Goal: Transaction & Acquisition: Purchase product/service

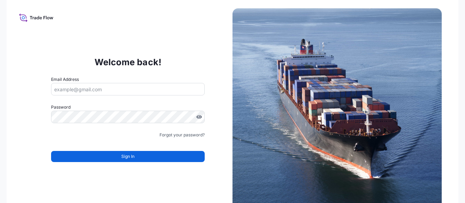
click at [145, 91] on input "Email Address" at bounding box center [127, 89] width 153 height 12
type input "Juan.pallaresM@bdpint.com"
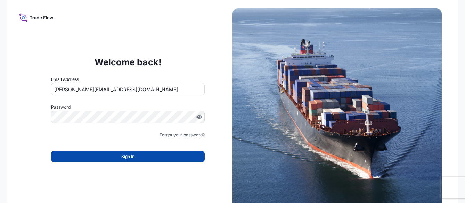
click at [131, 159] on span "Sign In" at bounding box center [127, 156] width 13 height 7
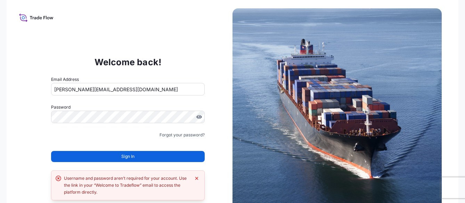
click at [131, 158] on span "Sign In" at bounding box center [127, 156] width 13 height 7
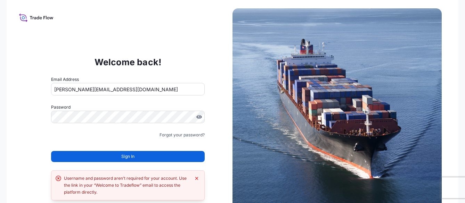
click at [131, 158] on span "Sign In" at bounding box center [127, 156] width 13 height 7
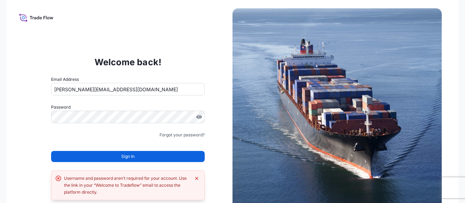
click at [133, 158] on span "Sign In" at bounding box center [127, 156] width 13 height 7
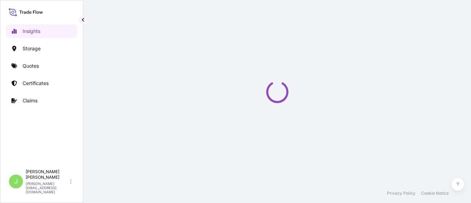
select select "2025"
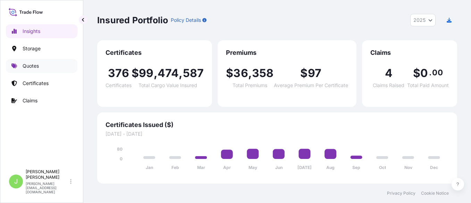
click at [36, 64] on p "Quotes" at bounding box center [31, 65] width 16 height 7
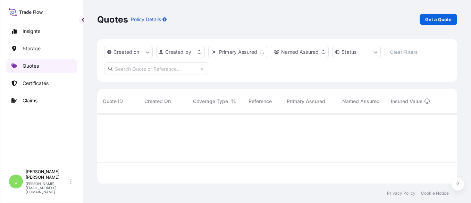
scroll to position [67, 353]
click at [444, 19] on p "Get a Quote" at bounding box center [438, 19] width 26 height 7
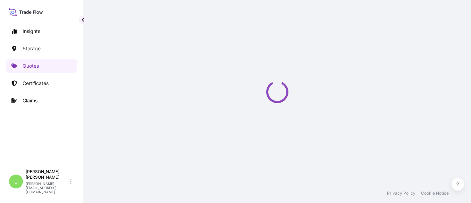
select select "Water"
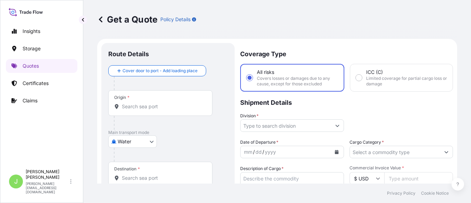
scroll to position [11, 0]
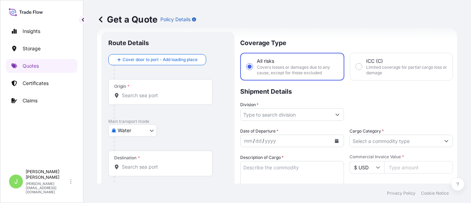
click at [143, 93] on input "Origin *" at bounding box center [163, 95] width 82 height 7
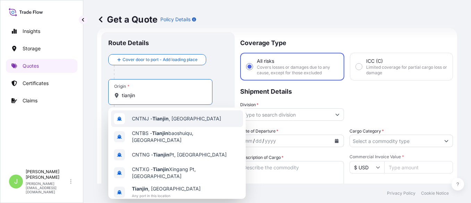
click at [152, 123] on div "CNTNJ - Tianjin , China" at bounding box center [177, 118] width 132 height 17
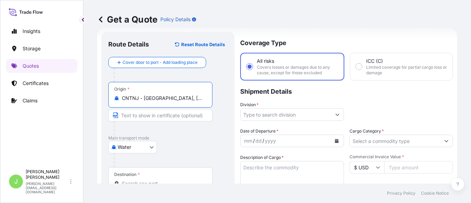
type input "CNTNJ - Tianjin, China"
click at [166, 139] on p "Main transport mode" at bounding box center [167, 138] width 119 height 6
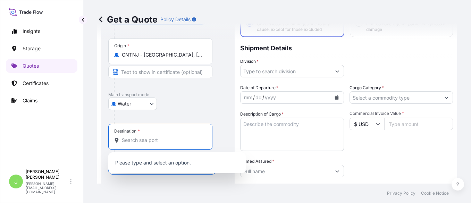
click at [195, 140] on input "Destination *" at bounding box center [163, 140] width 82 height 7
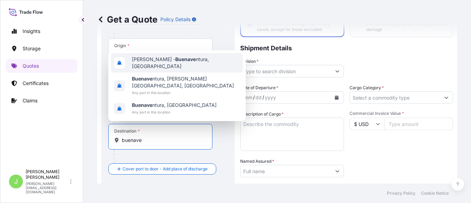
click at [181, 66] on div "COBUN - Buenave ntura, Colombia" at bounding box center [177, 62] width 132 height 19
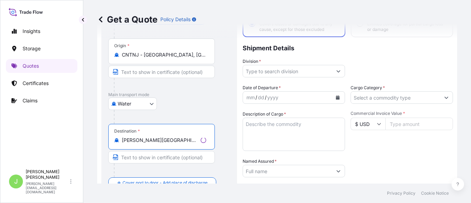
type input "COBUN - Buenaventura, Colombia"
click at [218, 121] on div at bounding box center [172, 117] width 116 height 14
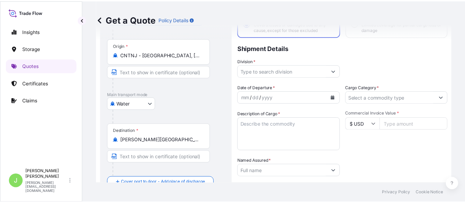
scroll to position [11, 0]
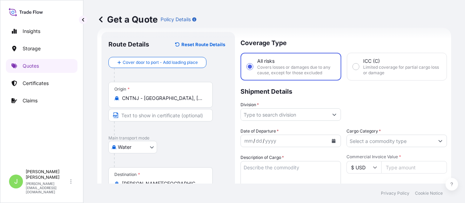
click at [314, 116] on input "Division *" at bounding box center [284, 114] width 87 height 12
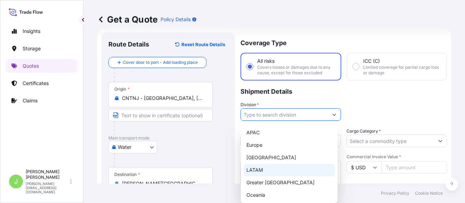
click at [263, 172] on div "LATAM" at bounding box center [288, 170] width 91 height 12
type input "LATAM"
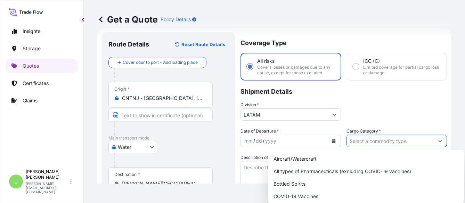
click at [372, 144] on input "Cargo Category *" at bounding box center [389, 141] width 87 height 12
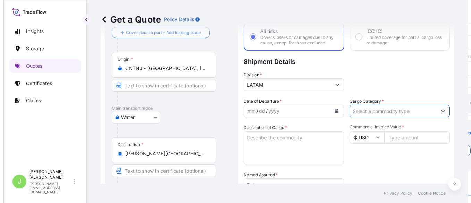
scroll to position [55, 0]
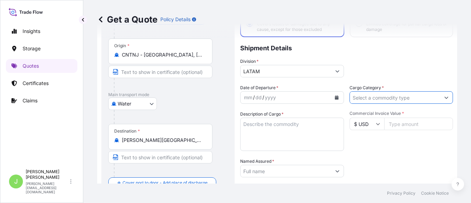
click at [379, 93] on input "Cargo Category *" at bounding box center [395, 97] width 91 height 12
click at [367, 100] on input "Cargo Category *" at bounding box center [395, 97] width 91 height 12
click at [371, 66] on div "Division * LATAM" at bounding box center [346, 67] width 213 height 19
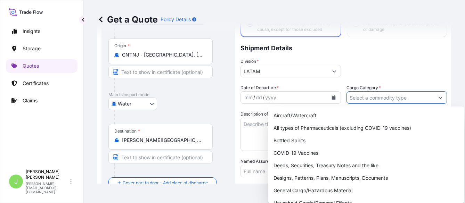
click at [367, 99] on input "Cargo Category *" at bounding box center [389, 97] width 87 height 12
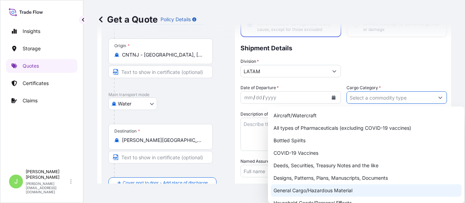
click at [330, 188] on div "General Cargo/Hazardous Material" at bounding box center [365, 190] width 191 height 12
type input "General Cargo/Hazardous Material"
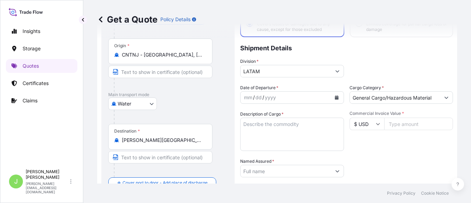
click at [365, 156] on div "Date of Departure * mm / dd / yyyy Cargo Category * General Cargo/Hazardous Mat…" at bounding box center [346, 170] width 213 height 172
click at [184, 114] on div at bounding box center [171, 117] width 114 height 14
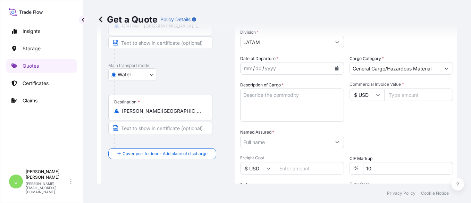
scroll to position [87, 0]
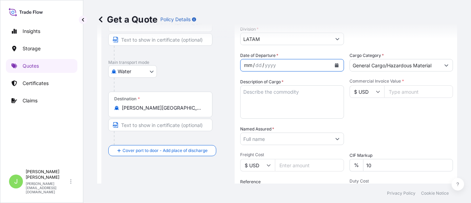
click at [248, 67] on div "mm" at bounding box center [248, 65] width 10 height 8
click at [335, 66] on icon "Calendar" at bounding box center [337, 65] width 4 height 4
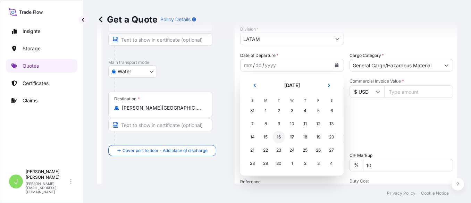
click at [279, 137] on div "16" at bounding box center [279, 137] width 12 height 12
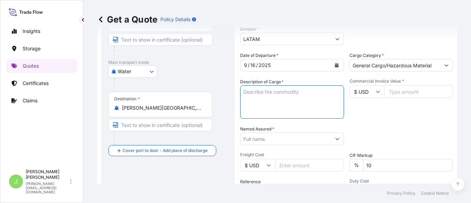
click at [293, 92] on textarea "Description of Cargo *" at bounding box center [292, 101] width 104 height 33
click at [268, 95] on textarea "Description of Cargo *" at bounding box center [292, 101] width 104 height 33
paste textarea "CHASIS HOWO TX 350 6X4 CARGO. HS CODE 8706009290. ORDEN 4600018723"
type textarea "CHASIS HOWO TX 350 6X4 CARGO. HS CODE 8706009290. ORDEN 4600018723"
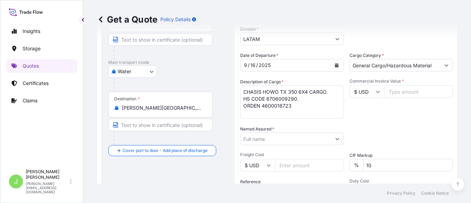
click at [362, 127] on div "Packing Category Type to search a container mode Please select a primary mode o…" at bounding box center [402, 135] width 104 height 19
click at [395, 95] on input "Commercial Invoice Value *" at bounding box center [418, 91] width 69 height 12
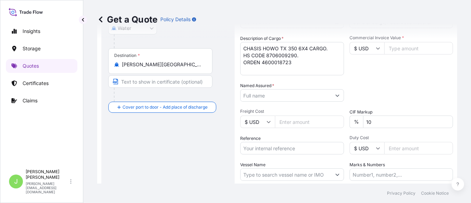
click at [203, 159] on div "Route Details Reset Route Details Cover door to port - Add loading place Place …" at bounding box center [167, 73] width 119 height 306
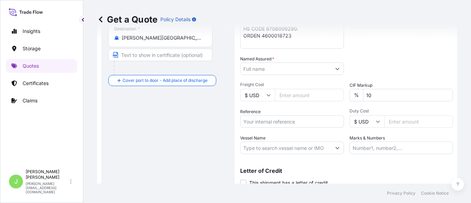
scroll to position [183, 0]
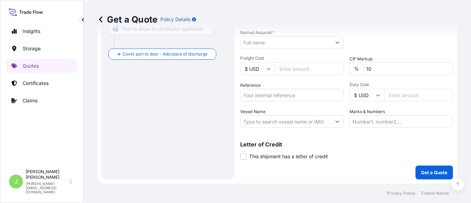
click at [290, 70] on input "Freight Cost" at bounding box center [309, 68] width 69 height 12
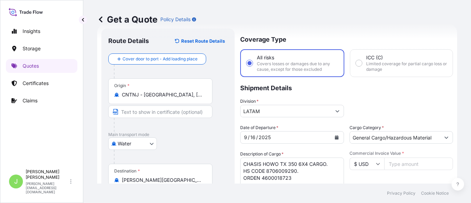
scroll to position [10, 0]
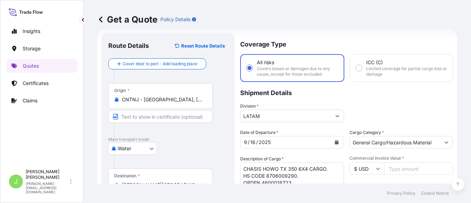
click at [393, 166] on input "Commercial Invoice Value *" at bounding box center [418, 168] width 69 height 12
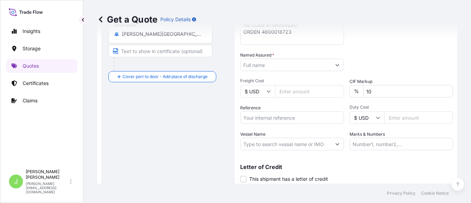
scroll to position [140, 0]
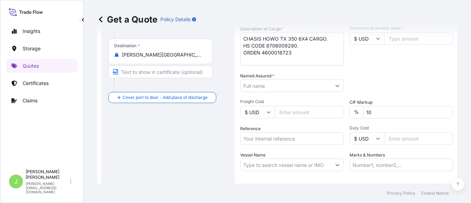
click at [289, 144] on input "Reference" at bounding box center [292, 138] width 104 height 12
paste input "CO4011153358"
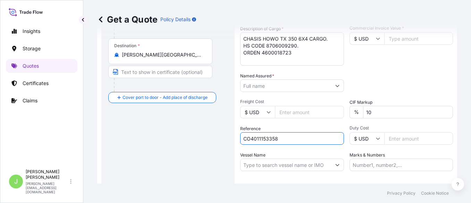
type input "CO4011153358"
click at [212, 155] on div "Route Details Reset Route Details Cover door to port - Add loading place Place …" at bounding box center [167, 63] width 119 height 306
click at [288, 113] on input "Freight Cost" at bounding box center [309, 112] width 69 height 12
type input "22633"
type input "22633.1"
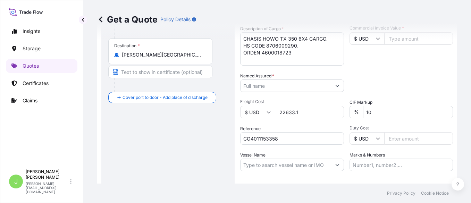
type input "22633.1"
click at [416, 71] on div "Date of Departure * 9 / 16 / 2025 Cargo Category * General Cargo/Hazardous Mate…" at bounding box center [346, 85] width 213 height 172
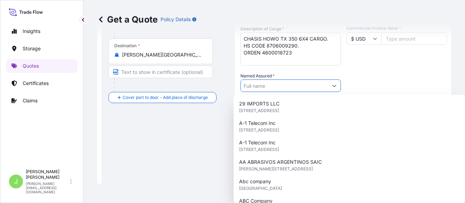
click at [281, 84] on input "Named Assured *" at bounding box center [284, 86] width 87 height 12
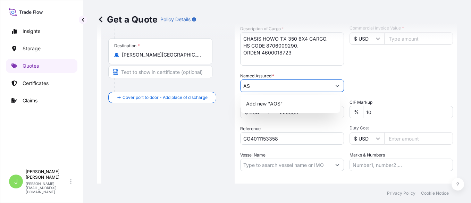
type input "A"
type input "C"
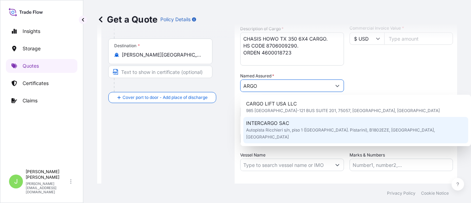
type input "ARGO"
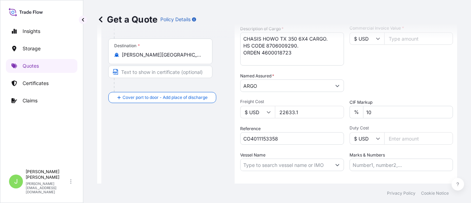
click at [403, 147] on div "Date of Departure * 9 / 16 / 2025 Cargo Category * General Cargo/Hazardous Mate…" at bounding box center [346, 85] width 213 height 172
click at [402, 141] on input "Duty Cost" at bounding box center [418, 138] width 69 height 12
type input "184400"
click at [283, 86] on input "ARGO" at bounding box center [286, 86] width 91 height 12
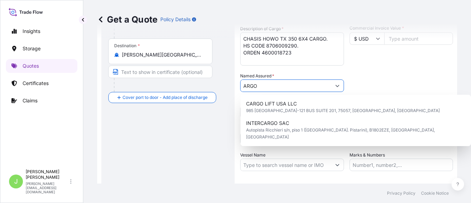
click at [283, 86] on input "ARGO" at bounding box center [286, 86] width 91 height 12
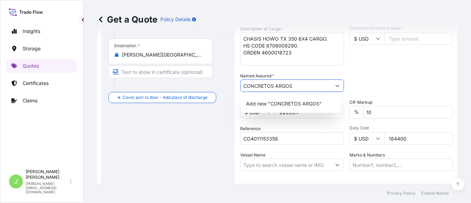
type input "CONCRETOS ARGOS"
click at [254, 9] on div "Get a Quote Policy Details" at bounding box center [277, 19] width 360 height 39
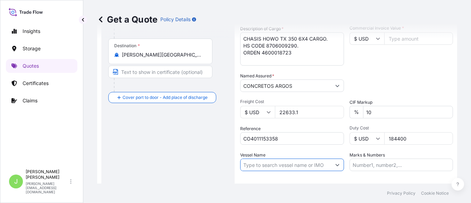
click at [310, 163] on input "Vessel Name" at bounding box center [286, 165] width 91 height 12
click at [298, 165] on input "Vessel Name" at bounding box center [286, 165] width 91 height 12
paste input "PAQUETA ISLAND V.PAIL58"
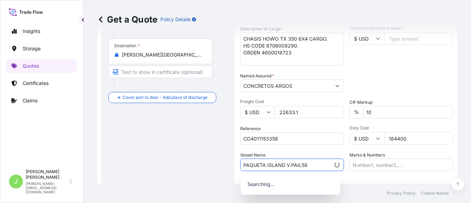
click at [290, 165] on input "PAQUETA ISLAND V.PAIL58" at bounding box center [286, 165] width 90 height 12
type input "PAQUETA ISLAND // PAIL58"
click at [190, 161] on div "Route Details Reset Route Details Cover door to port - Add loading place Place …" at bounding box center [167, 63] width 119 height 306
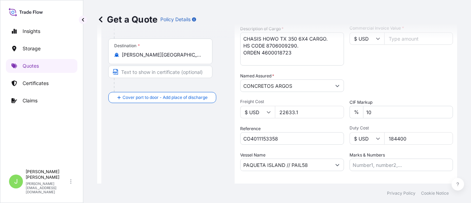
click at [190, 168] on div "Route Details Reset Route Details Cover door to port - Add loading place Place …" at bounding box center [167, 63] width 119 height 306
click at [395, 163] on input "Marks & Numbers" at bounding box center [402, 165] width 104 height 12
paste input "PAIL58TJBV03"
click at [403, 166] on input "PAIL58TJBV03" at bounding box center [402, 165] width 104 height 12
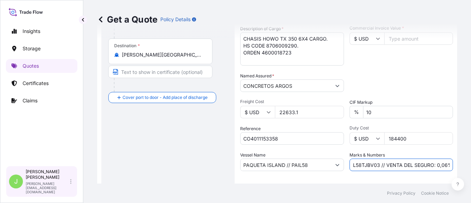
scroll to position [0, 12]
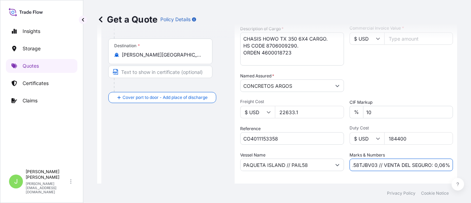
type input "PAIL58TJBV03 // VENTA DEL SEGURO: 0,06%"
drag, startPoint x: 413, startPoint y: 164, endPoint x: 423, endPoint y: 160, distance: 10.1
click at [413, 164] on input "PAIL58TJBV03 // VENTA DEL SEGURO: 0,06%" at bounding box center [402, 165] width 104 height 12
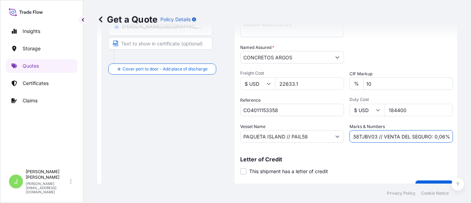
scroll to position [183, 0]
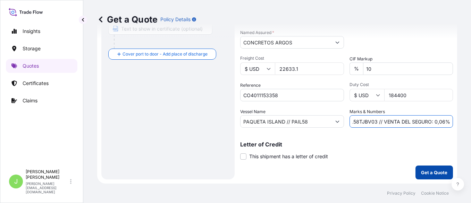
click at [428, 170] on p "Get a Quote" at bounding box center [434, 172] width 26 height 7
click at [423, 177] on button "Get a Quote" at bounding box center [434, 173] width 37 height 14
click at [427, 170] on p "Get a Quote" at bounding box center [434, 172] width 26 height 7
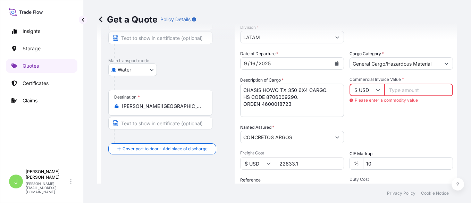
scroll to position [97, 0]
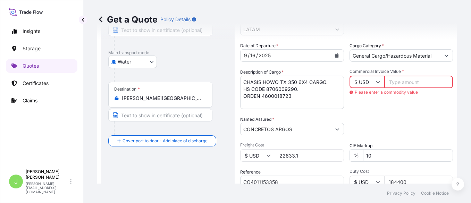
click at [405, 179] on input "184400" at bounding box center [418, 182] width 69 height 12
click at [406, 179] on input "184400" at bounding box center [418, 182] width 69 height 12
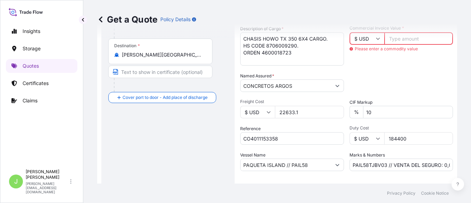
click at [390, 139] on input "184400" at bounding box center [418, 138] width 69 height 12
click at [395, 41] on input "Commercial Invoice Value *" at bounding box center [418, 38] width 69 height 12
paste input "184400"
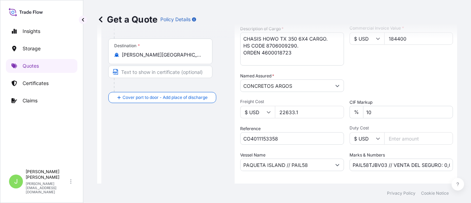
scroll to position [183, 0]
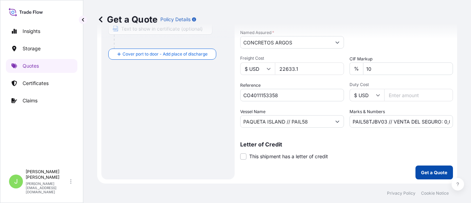
type input "184400"
click at [421, 172] on p "Get a Quote" at bounding box center [434, 172] width 26 height 7
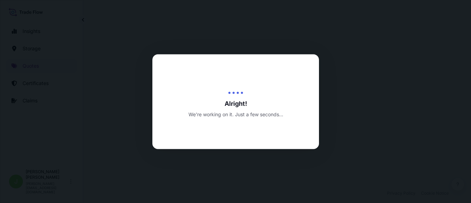
select select "Water"
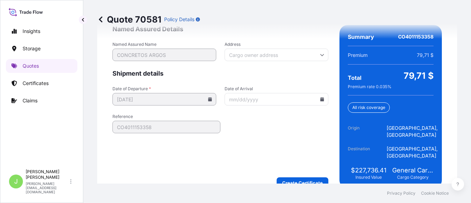
scroll to position [1138, 0]
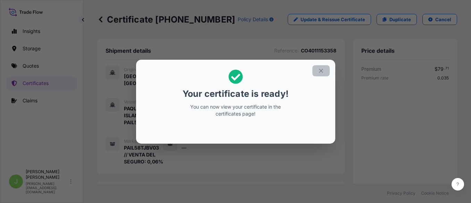
click at [321, 71] on icon "button" at bounding box center [321, 71] width 4 height 4
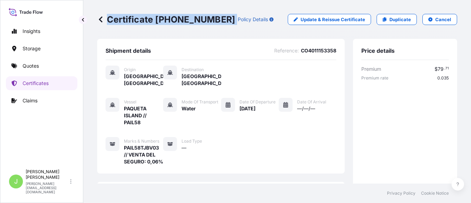
drag, startPoint x: 107, startPoint y: 18, endPoint x: 211, endPoint y: 24, distance: 103.6
click at [211, 24] on div "Certificate 31619-396-1 Policy Details" at bounding box center [185, 19] width 176 height 11
copy p "Certificate 31619-396-1"
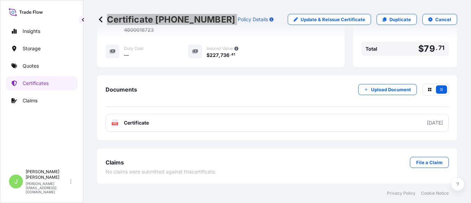
scroll to position [264, 0]
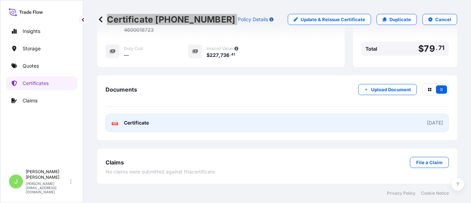
click at [257, 118] on link "PDF Certificate 2025-09-17" at bounding box center [277, 123] width 343 height 18
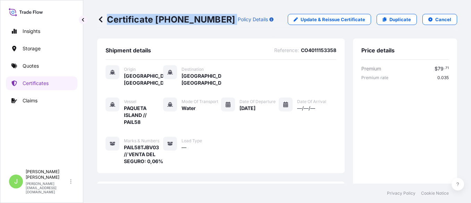
scroll to position [0, 0]
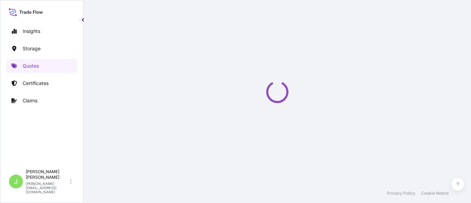
select select "Water"
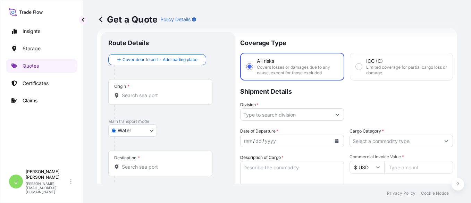
scroll to position [55, 0]
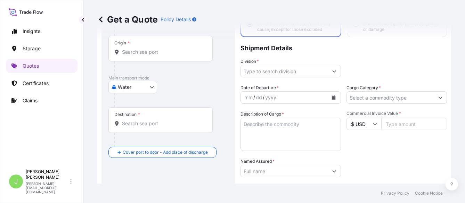
click at [258, 172] on input "Named Assured *" at bounding box center [284, 171] width 87 height 12
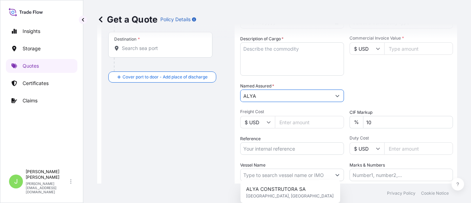
scroll to position [141, 0]
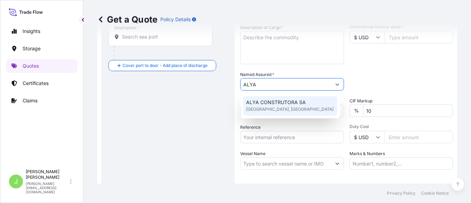
click at [280, 108] on span "GEORGETOWN, GUYANA" at bounding box center [289, 109] width 87 height 7
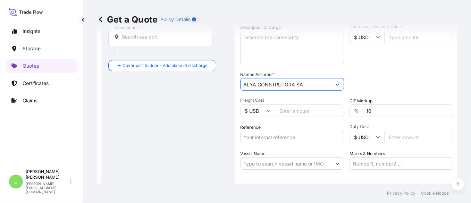
type input "ALYA CONSTRUTORA SA"
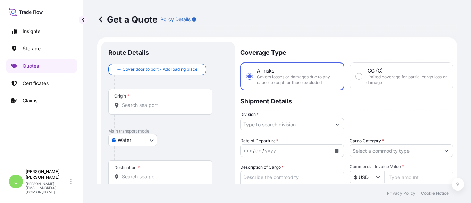
scroll to position [0, 0]
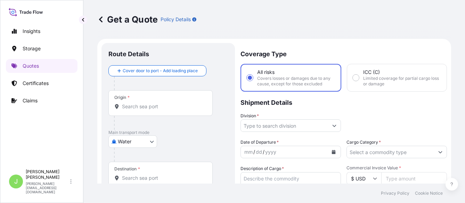
click at [153, 108] on input "Origin *" at bounding box center [163, 106] width 82 height 7
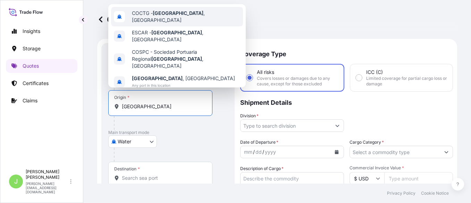
click at [144, 17] on span "COCTG - Cartagena , Colombia" at bounding box center [186, 17] width 108 height 14
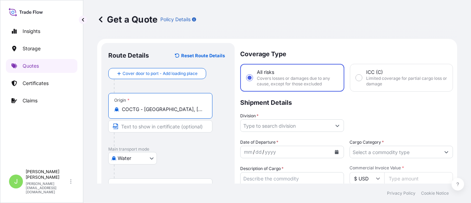
type input "COCTG - Cartagena, Colombia"
click at [187, 146] on div at bounding box center [163, 140] width 99 height 14
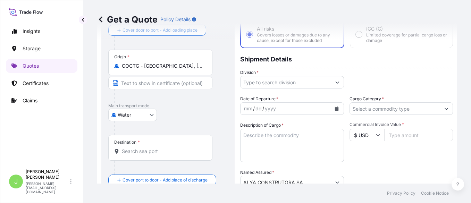
click at [183, 145] on div "Destination *" at bounding box center [160, 148] width 104 height 26
click at [183, 148] on input "Destination *" at bounding box center [163, 151] width 82 height 7
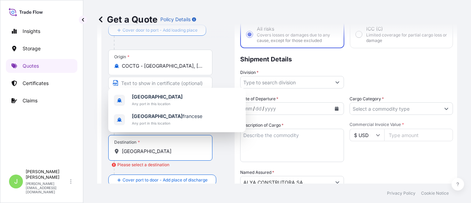
click at [175, 148] on input "GUYANA" at bounding box center [163, 151] width 82 height 7
type input "G"
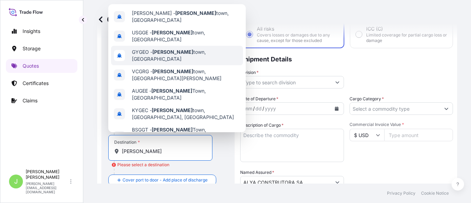
click at [147, 46] on div "GYGEO - George town, Guyana" at bounding box center [177, 55] width 132 height 19
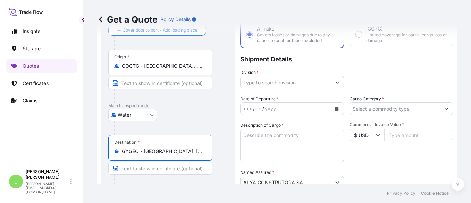
type input "GYGEO - Georgetown, Guyana"
click at [186, 116] on div "Water Air Water Inland" at bounding box center [167, 115] width 119 height 12
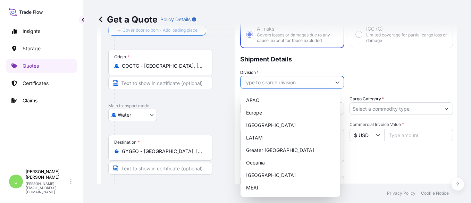
click at [248, 84] on input "Division *" at bounding box center [286, 82] width 91 height 12
click at [257, 136] on div "LATAM" at bounding box center [290, 138] width 94 height 12
type input "LATAM"
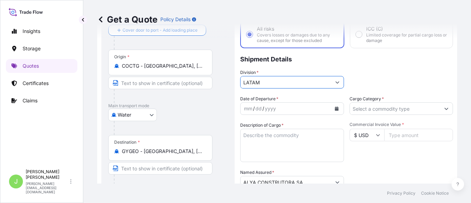
click at [189, 121] on div at bounding box center [171, 128] width 114 height 14
click at [386, 110] on input "Cargo Category *" at bounding box center [395, 108] width 91 height 12
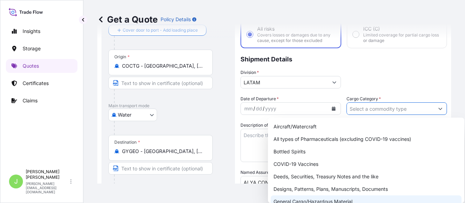
click at [308, 201] on div "General Cargo/Hazardous Material" at bounding box center [365, 201] width 191 height 12
type input "General Cargo/Hazardous Material"
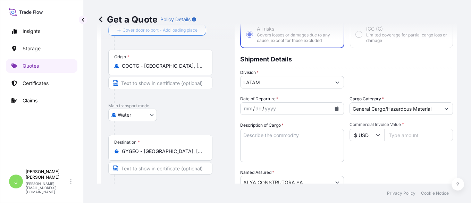
click at [355, 159] on div "Commercial Invoice Value * $ USD" at bounding box center [402, 142] width 104 height 40
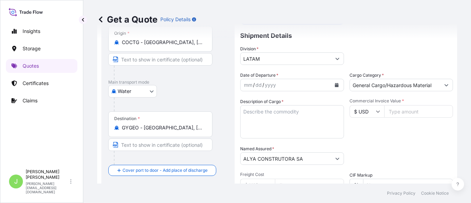
scroll to position [87, 0]
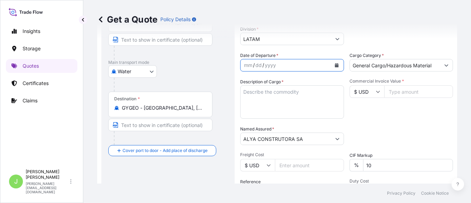
click at [337, 67] on button "Calendar" at bounding box center [336, 65] width 11 height 11
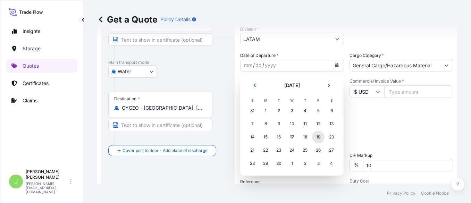
click at [319, 138] on div "19" at bounding box center [318, 137] width 12 height 12
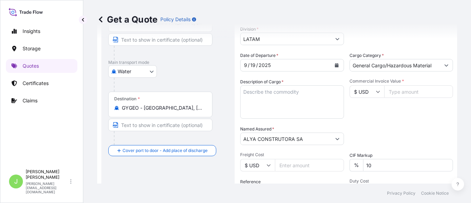
click at [386, 124] on div "Date of Departure * 9 / 19 / 2025 Cargo Category * General Cargo/Hazardous Mate…" at bounding box center [346, 138] width 213 height 172
click at [258, 97] on textarea "Description of Cargo *" at bounding box center [292, 101] width 104 height 33
click at [271, 109] on textarea "Description of Cargo *" at bounding box center [292, 101] width 104 height 33
paste textarea "ASPHALT 60/70 BIG BAG 7 x 40"
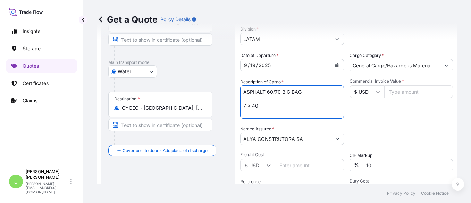
click at [265, 101] on textarea "ASPHALT 60/70 BIG BAG 7 x 40" at bounding box center [292, 101] width 104 height 33
drag, startPoint x: 285, startPoint y: 103, endPoint x: 286, endPoint y: 97, distance: 7.1
click at [284, 103] on textarea "ASPHALT 60/70 BIG BAG 7 x 40" at bounding box center [292, 101] width 104 height 33
click at [310, 90] on textarea "ASPHALT 60/70 BIG BAG 7 x 40" at bounding box center [292, 101] width 104 height 33
type textarea "ASPHALT 60/70 BIG BAG 7 x 40"
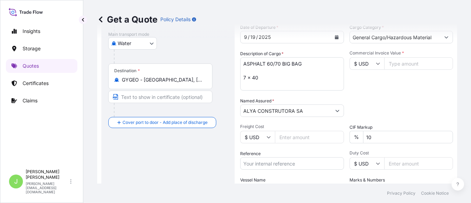
scroll to position [130, 0]
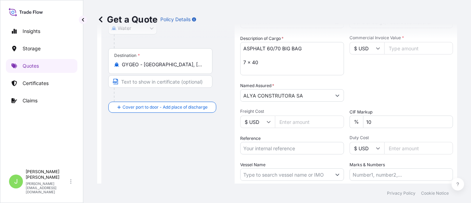
click at [298, 118] on input "Freight Cost" at bounding box center [309, 122] width 69 height 12
type input "67383.25"
click at [396, 46] on input "Commercial Invoice Value *" at bounding box center [418, 48] width 69 height 12
click at [321, 114] on span "Freight Cost" at bounding box center [292, 112] width 104 height 6
click at [321, 116] on input "67383.25" at bounding box center [309, 122] width 69 height 12
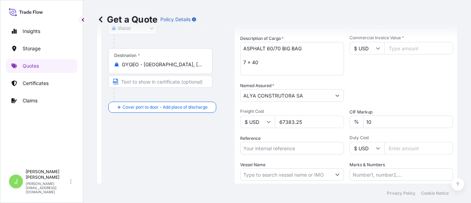
click at [313, 118] on input "67383.25" at bounding box center [309, 122] width 69 height 12
paste input "67383.25"
type input "67383.25"
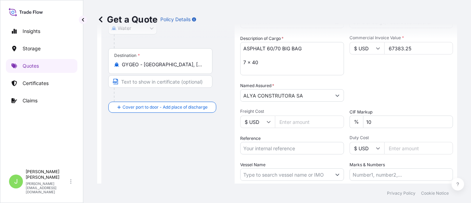
click at [305, 124] on input "Freight Cost" at bounding box center [309, 122] width 69 height 12
type input "1650"
drag, startPoint x: 256, startPoint y: 149, endPoint x: 135, endPoint y: 145, distance: 120.5
click at [256, 149] on input "Reference" at bounding box center [292, 148] width 104 height 12
paste input "CO4001154256"
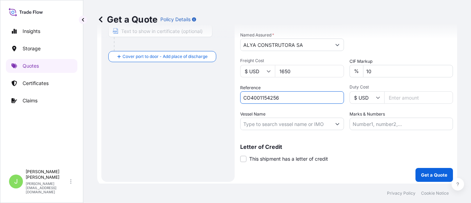
scroll to position [183, 0]
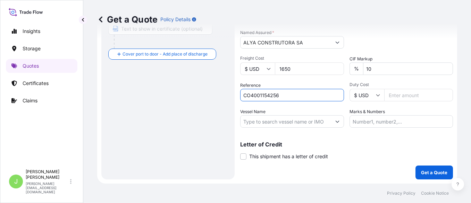
type input "CO4001154256"
click at [282, 123] on input "Vessel Name" at bounding box center [286, 121] width 91 height 12
click at [189, 120] on div "Route Details Reset Route Details Cover door to port - Add loading place Place …" at bounding box center [167, 20] width 119 height 306
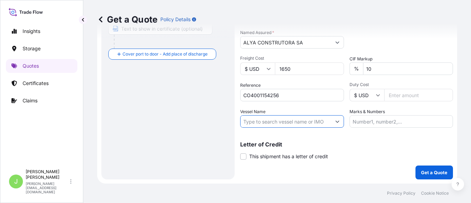
click at [284, 117] on input "Vessel Name" at bounding box center [286, 121] width 91 height 12
paste input "CMA CGM MERCANTOUR // 1GB0AN1MA"
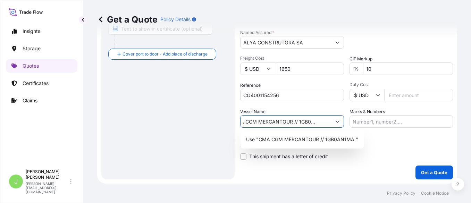
scroll to position [0, 13]
type input "CMA CGM MERCANTOUR // 1GB0AN1MA"
click at [379, 121] on input "Marks & Numbers" at bounding box center [402, 121] width 104 height 12
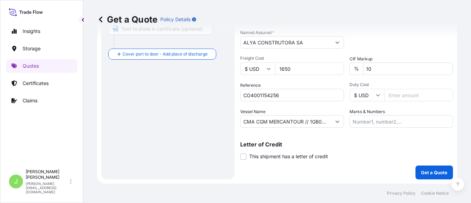
click at [384, 164] on div "Coverage Type All risks Covers losses or damages due to any cause, except for t…" at bounding box center [346, 20] width 213 height 320
click at [379, 123] on input "Marks & Numbers" at bounding box center [402, 121] width 104 height 12
click at [381, 150] on div "Letter of Credit This shipment has a letter of credit Letter of credit * Letter…" at bounding box center [346, 151] width 213 height 18
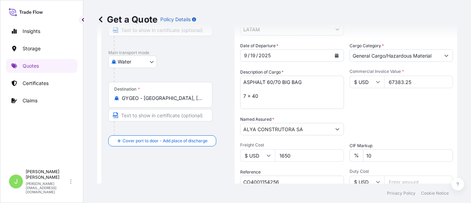
scroll to position [183, 0]
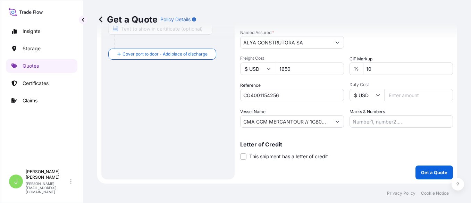
click at [382, 124] on input "Marks & Numbers" at bounding box center [402, 121] width 104 height 12
paste input "BGA0489969"
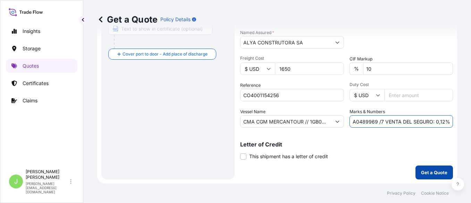
type input "BGA0489969 /7 VENTA DEL SEGURO: 0,12%"
click at [423, 174] on p "Get a Quote" at bounding box center [434, 172] width 26 height 7
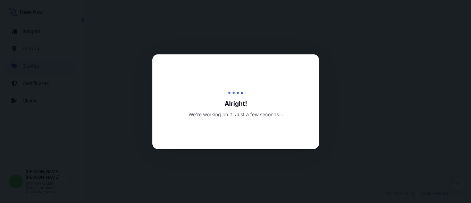
select select "Water"
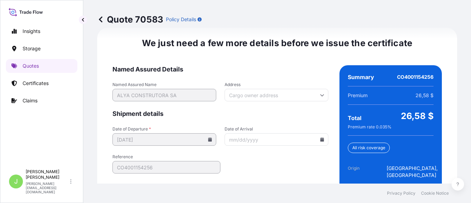
scroll to position [1152, 0]
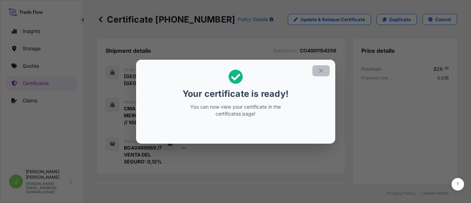
click at [322, 73] on icon "button" at bounding box center [321, 71] width 6 height 6
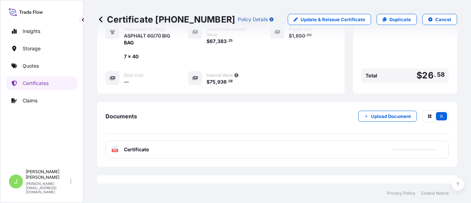
scroll to position [250, 0]
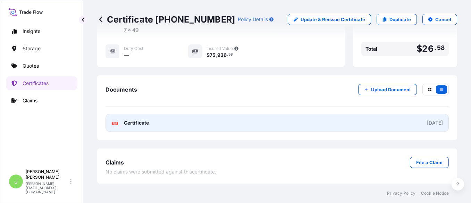
click at [165, 124] on link "PDF Certificate 2025-09-17" at bounding box center [277, 123] width 343 height 18
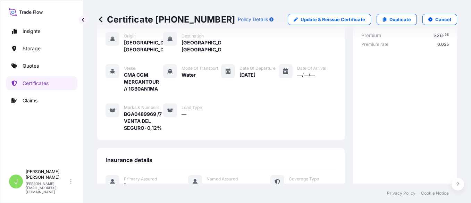
scroll to position [0, 0]
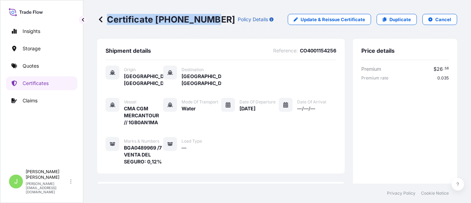
drag, startPoint x: 107, startPoint y: 16, endPoint x: 208, endPoint y: 25, distance: 101.5
click at [208, 25] on div "Certificate 31619-397-1 Policy Details Update & Reissue Certificate Duplicate C…" at bounding box center [277, 19] width 360 height 39
copy p "Certificate 31619-397-1"
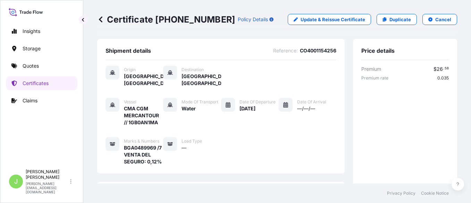
click at [244, 160] on div "Vessel CMA CGM MERCANTOUR // 1GB0AN1MA Mode of Transport Water Date of Departur…" at bounding box center [221, 131] width 231 height 67
click at [273, 25] on div "Certificate 31619-397-1 Policy Details Update & Reissue Certificate Duplicate C…" at bounding box center [277, 19] width 360 height 39
click at [26, 69] on link "Quotes" at bounding box center [42, 66] width 72 height 14
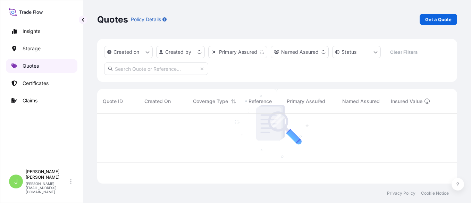
scroll to position [67, 353]
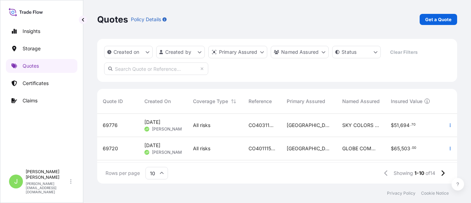
click at [335, 19] on div "Quotes Policy Details Get a Quote" at bounding box center [277, 19] width 360 height 11
click at [444, 21] on p "Get a Quote" at bounding box center [438, 19] width 26 height 7
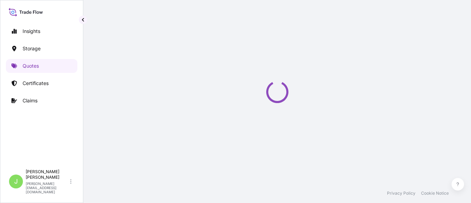
select select "Water"
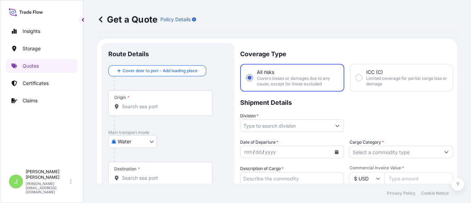
scroll to position [11, 0]
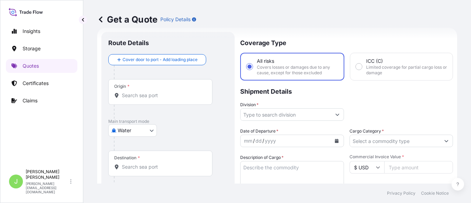
click at [300, 10] on div "Get a Quote Policy Details" at bounding box center [277, 19] width 360 height 39
click at [154, 98] on input "Origin *" at bounding box center [163, 95] width 82 height 7
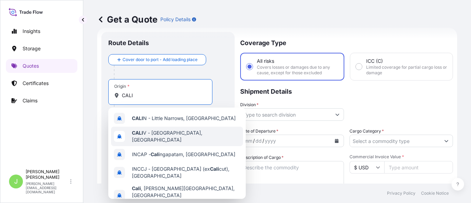
scroll to position [36, 0]
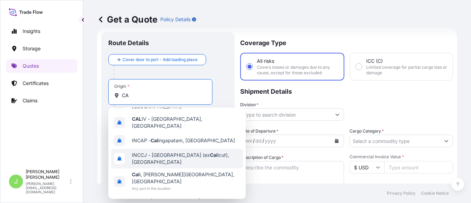
type input "C"
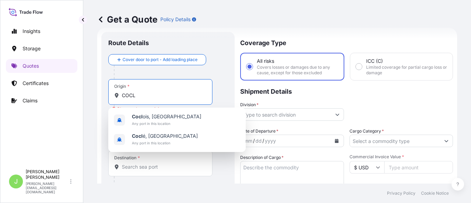
click at [169, 96] on input "COCL" at bounding box center [163, 95] width 82 height 7
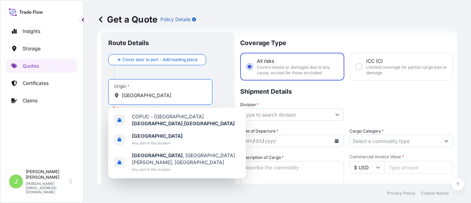
click at [169, 101] on div "Origin * COLOMBIA" at bounding box center [160, 92] width 104 height 26
click at [169, 99] on input "COLOMBIA" at bounding box center [163, 95] width 82 height 7
click at [169, 101] on div "Origin * COLOMBIA" at bounding box center [160, 92] width 104 height 26
click at [169, 99] on input "COLOMBIA" at bounding box center [163, 95] width 82 height 7
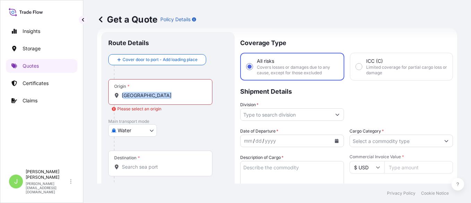
click at [169, 101] on div "Origin * COLOMBIA" at bounding box center [160, 92] width 104 height 26
click at [169, 99] on input "COLOMBIA" at bounding box center [163, 95] width 82 height 7
click at [169, 101] on div "Origin * COLOMBIA" at bounding box center [160, 92] width 104 height 26
click at [169, 99] on input "COLOMBIA" at bounding box center [163, 95] width 82 height 7
click at [169, 101] on div "Origin * COLOMBIA" at bounding box center [160, 92] width 104 height 26
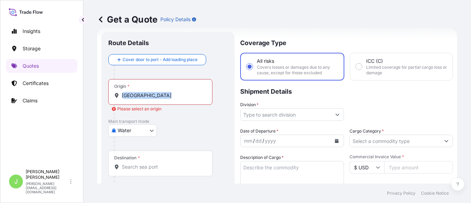
click at [169, 99] on input "COLOMBIA" at bounding box center [163, 95] width 82 height 7
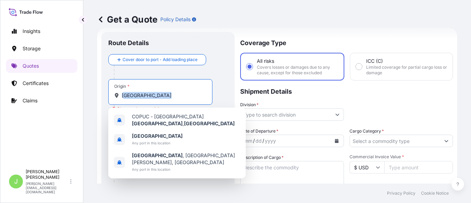
drag, startPoint x: 169, startPoint y: 101, endPoint x: 165, endPoint y: 96, distance: 6.9
click at [165, 96] on input "COLOMBIA" at bounding box center [163, 95] width 82 height 7
click at [160, 94] on input "COLOMBIA" at bounding box center [163, 95] width 82 height 7
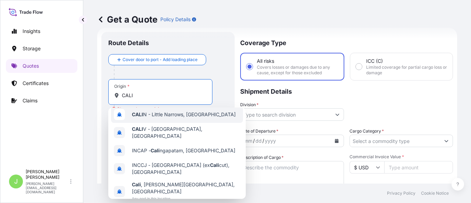
scroll to position [36, 0]
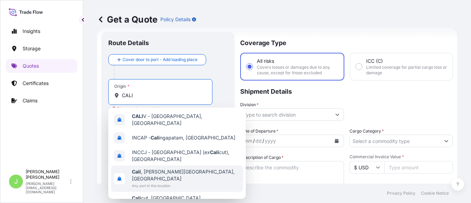
click at [160, 182] on span "Any port in this location" at bounding box center [186, 185] width 108 height 7
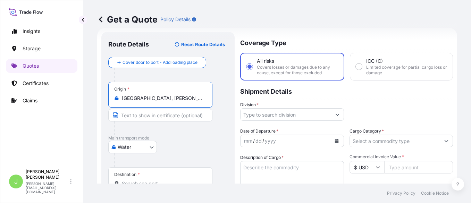
type input "Cali, Valle del Cauca, Colombia"
click at [221, 130] on div "Origin * Cali, Valle del Cauca, Colombia" at bounding box center [167, 108] width 119 height 53
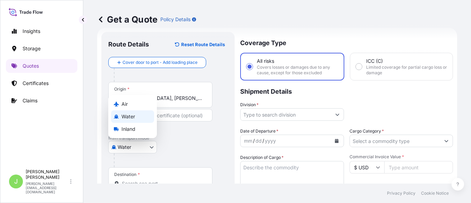
click at [153, 148] on body "Insights Storage Quotes Certificates Claims J Juan Pallares juan.pallaresm@bdpi…" at bounding box center [235, 101] width 471 height 203
click at [144, 103] on div "Air" at bounding box center [132, 104] width 43 height 12
select select "Air"
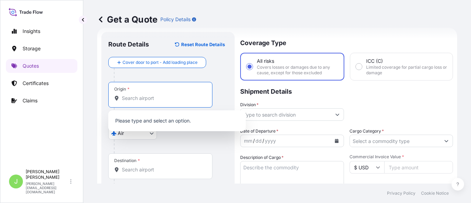
click at [173, 101] on input "Origin *" at bounding box center [163, 98] width 82 height 7
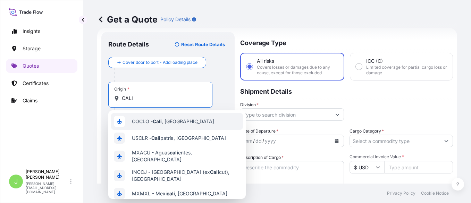
click at [178, 123] on span "COCLO - Cali , Colombia" at bounding box center [173, 121] width 82 height 7
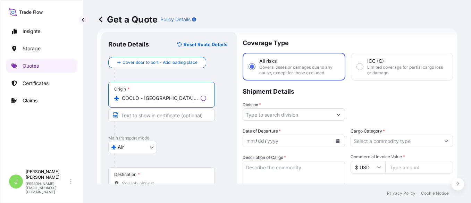
type input "COCLO - Cali, Colombia"
click at [184, 140] on p "Main transport mode" at bounding box center [169, 138] width 122 height 6
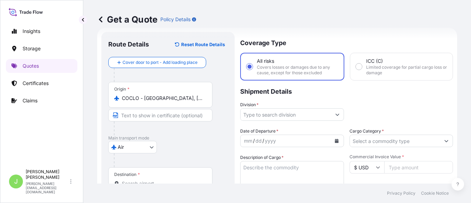
scroll to position [55, 0]
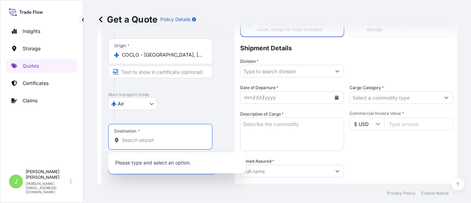
click at [167, 139] on input "Destination *" at bounding box center [163, 140] width 82 height 7
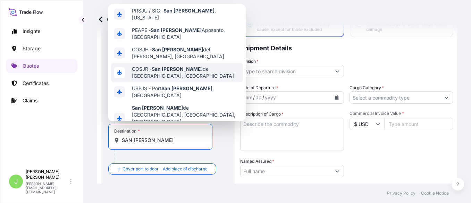
scroll to position [17, 0]
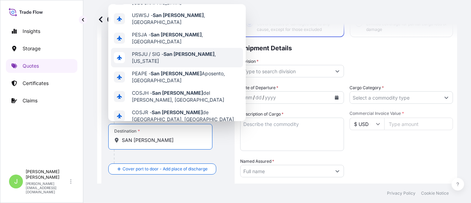
click at [210, 51] on span "PRSJU / SIG - San Juan , Puerto Rico" at bounding box center [186, 58] width 108 height 14
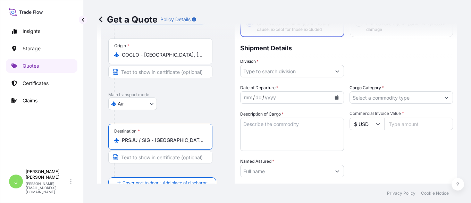
type input "PRSJU / SIG - San Juan, Puerto Rico"
click at [224, 136] on div "Destination * PRSJU / SIG - San Juan, Puerto Rico" at bounding box center [167, 150] width 119 height 53
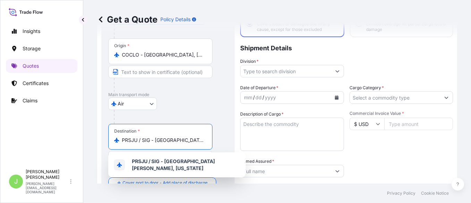
click at [171, 140] on input "PRSJU / SIG - San Juan, Puerto Rico" at bounding box center [163, 140] width 82 height 7
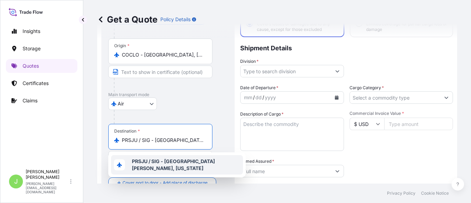
click at [206, 162] on b "PRSJU / SIG - San Juan, Puerto Rico" at bounding box center [173, 164] width 83 height 13
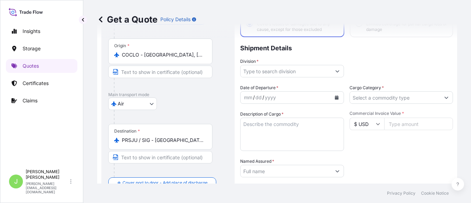
click at [229, 168] on div "Route Details Reset Route Details Cover door to port - Add loading place Place …" at bounding box center [167, 149] width 133 height 320
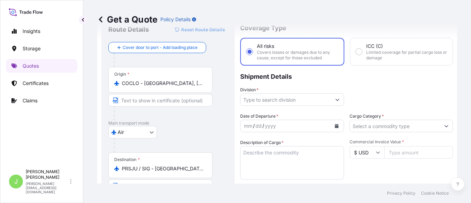
scroll to position [11, 0]
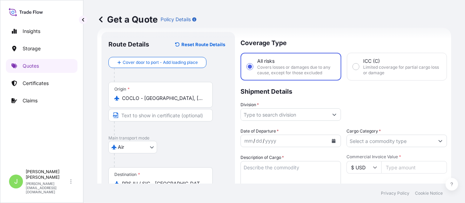
click at [256, 117] on input "Division *" at bounding box center [284, 114] width 87 height 12
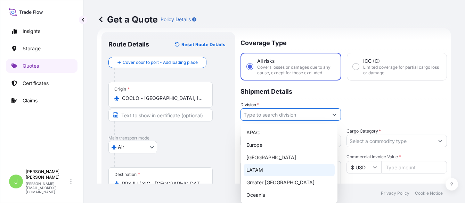
click at [255, 171] on div "LATAM" at bounding box center [288, 170] width 91 height 12
type input "LATAM"
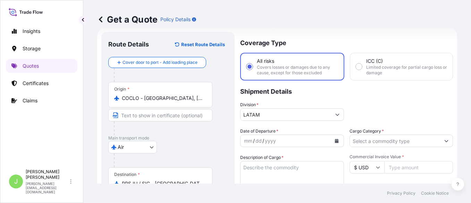
click at [188, 143] on div "Air Air Water Inland" at bounding box center [167, 147] width 119 height 12
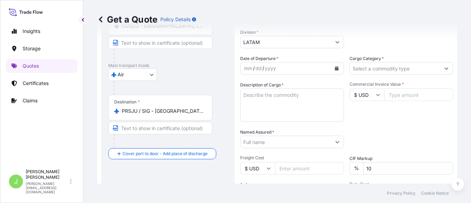
scroll to position [98, 0]
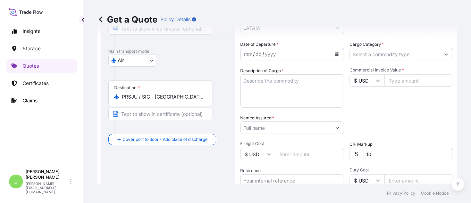
click at [366, 54] on input "Cargo Category *" at bounding box center [395, 54] width 91 height 12
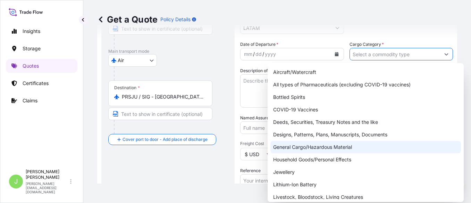
click at [300, 150] on div "General Cargo/Hazardous Material" at bounding box center [365, 147] width 191 height 12
type input "General Cargo/Hazardous Material"
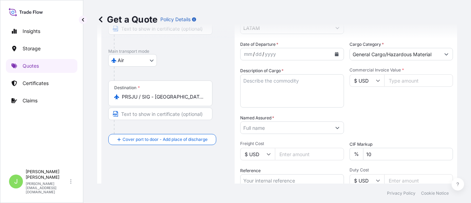
click at [353, 108] on div "Date of Departure * mm / dd / yyyy Cargo Category * General Cargo/Hazardous Mat…" at bounding box center [346, 127] width 213 height 172
click at [193, 197] on footer "Privacy Policy Cookie Notice" at bounding box center [277, 193] width 388 height 19
click at [281, 84] on textarea "Description of Cargo *" at bounding box center [292, 90] width 104 height 33
paste textarea "BAG, BRACELET, JACKET, OTHER CLOTHING ITEMS SUCH AS SWEATERS, OTHER CLOTHING IT…"
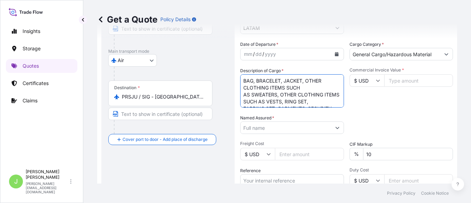
scroll to position [11, 0]
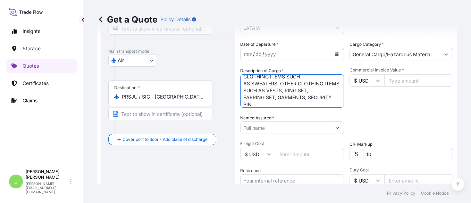
type textarea "BAG, BRACELET, JACKET, OTHER CLOTHING ITEMS SUCH AS SWEATERS, OTHER CLOTHING IT…"
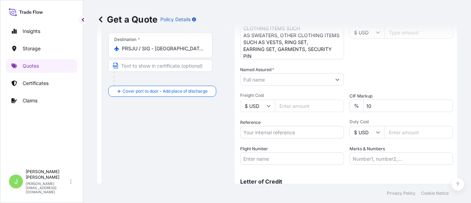
scroll to position [183, 0]
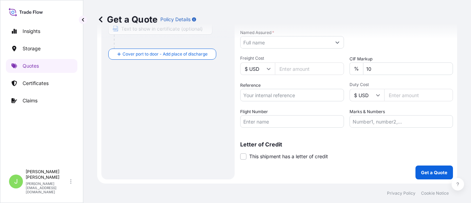
drag, startPoint x: 198, startPoint y: 110, endPoint x: 201, endPoint y: 108, distance: 4.1
click at [198, 110] on div "Route Details Reset Route Details Cover door to port - Add loading place Place …" at bounding box center [167, 20] width 119 height 306
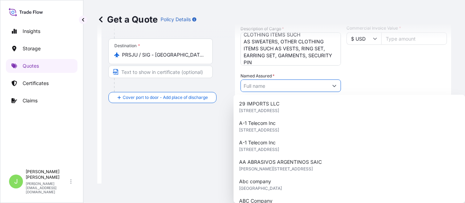
click at [258, 87] on input "Named Assured *" at bounding box center [284, 86] width 87 height 12
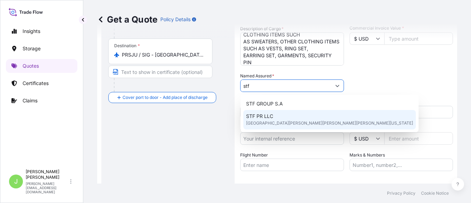
click at [304, 118] on div "STF PR LLC 1250 AVE PONCE DE LEON SUITE 801, SAN JUAN, PUERTO RICO" at bounding box center [329, 119] width 173 height 19
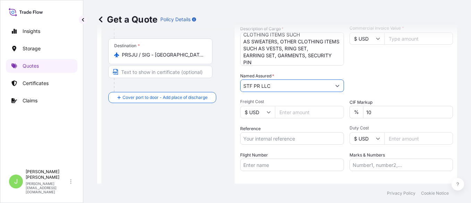
type input "STF PR LLC"
click at [301, 113] on input "Freight Cost" at bounding box center [309, 112] width 69 height 12
type input "971"
click at [437, 68] on div "Date of Departure * mm / dd / yyyy Cargo Category * General Cargo/Hazardous Mat…" at bounding box center [346, 85] width 213 height 172
click at [413, 40] on input "Commercial Invoice Value *" at bounding box center [418, 38] width 69 height 12
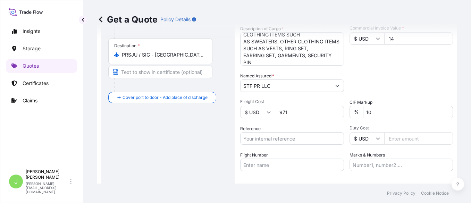
type input "1"
type input "13272.88"
click at [264, 137] on input "Reference" at bounding box center [292, 138] width 104 height 12
click at [286, 142] on input "Reference" at bounding box center [292, 138] width 104 height 12
paste input "CO4001154887"
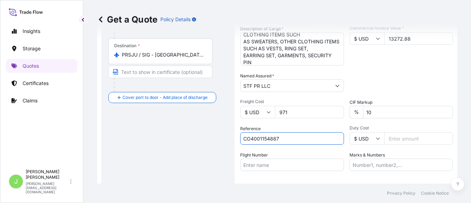
type input "CO4001154887"
click at [185, 151] on div "Route Details Reset Route Details Cover door to port - Add loading place Place …" at bounding box center [167, 63] width 119 height 306
click at [268, 165] on input "Flight Number" at bounding box center [292, 165] width 104 height 12
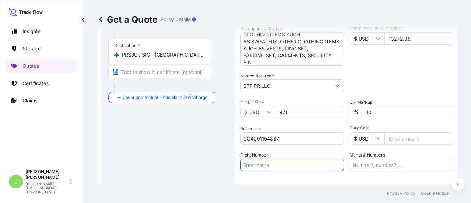
click at [273, 165] on input "Flight Number" at bounding box center [292, 165] width 104 height 12
paste input "AV9474 AV0230"
click at [269, 165] on input "AV9474 AV0230" at bounding box center [292, 165] width 104 height 12
type input "AV9474 AV0230"
click at [391, 166] on input "Marks & Numbers" at bounding box center [402, 165] width 104 height 12
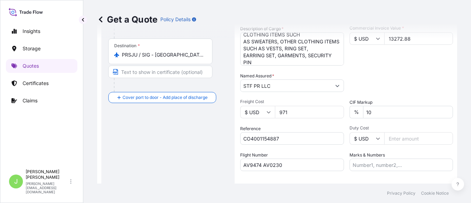
click at [203, 154] on div "Route Details Reset Route Details Cover door to port - Add loading place Place …" at bounding box center [167, 63] width 119 height 306
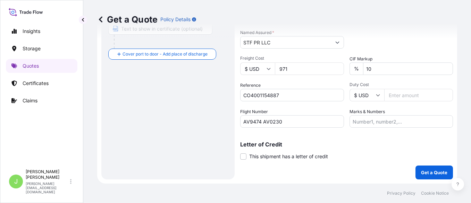
click at [374, 113] on label "Marks & Numbers" at bounding box center [367, 111] width 35 height 7
click at [374, 115] on input "Marks & Numbers" at bounding box center [402, 121] width 104 height 12
paste input "CO4001154887"
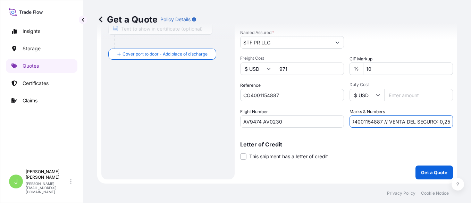
scroll to position [0, 8]
type input "CO4001154887 // VENTA DEL SEGURO: 0,25%"
click at [384, 120] on input "Marks & Numbers" at bounding box center [402, 121] width 104 height 12
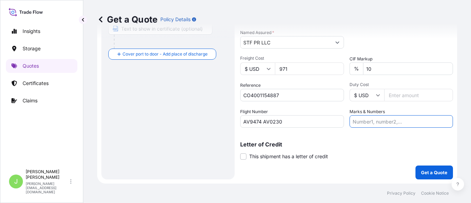
paste input "CO4001154887 // VENTA DEL SEGURO: 0,25%"
click at [433, 123] on input "CO4001154887 // VENTA DEL SEGURO: 0,25%" at bounding box center [402, 121] width 104 height 12
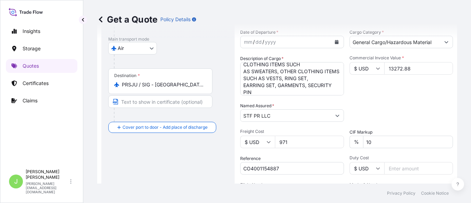
scroll to position [53, 0]
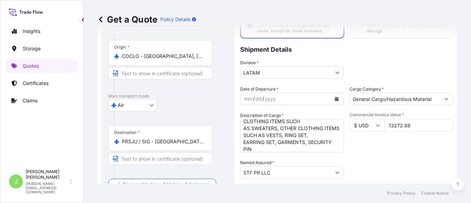
type input "CO4001154887 // VENTA DEL SEGURO: 0.25%"
click at [335, 99] on icon "Calendar" at bounding box center [337, 99] width 4 height 4
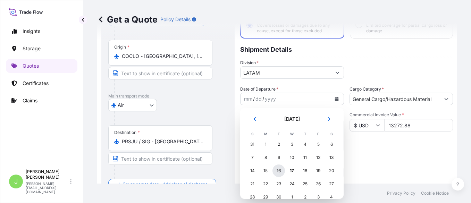
click at [282, 169] on div "16" at bounding box center [279, 171] width 12 height 12
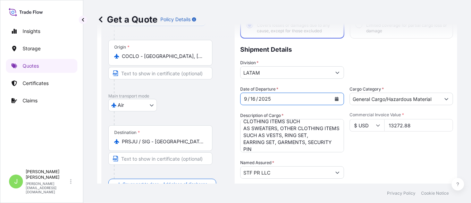
click at [383, 155] on div "Date of Departure * 9 / 16 / 2025 Cargo Category * General Cargo/Hazardous Mate…" at bounding box center [346, 172] width 213 height 172
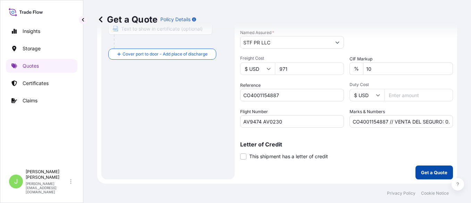
click at [432, 174] on p "Get a Quote" at bounding box center [434, 172] width 26 height 7
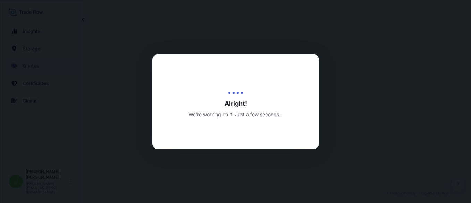
click at [264, 126] on div "Alright! We’re working on it. Just a few seconds..." at bounding box center [235, 101] width 167 height 95
select select "Air"
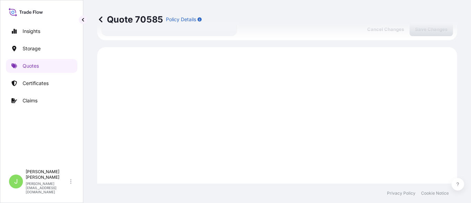
scroll to position [339, 0]
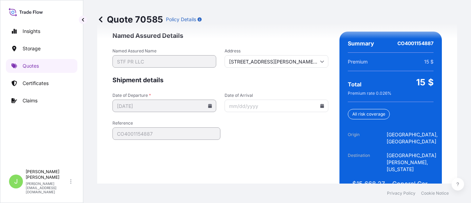
scroll to position [1138, 0]
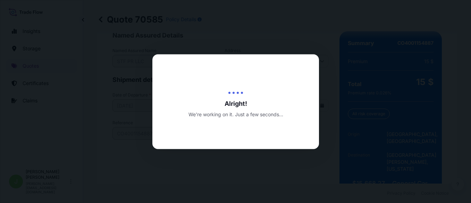
click at [195, 170] on div at bounding box center [235, 101] width 471 height 203
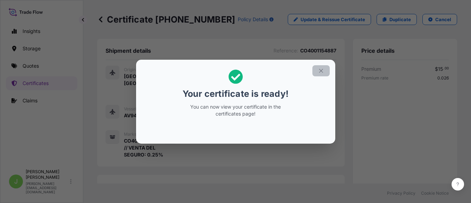
click at [324, 71] on icon "button" at bounding box center [321, 71] width 6 height 6
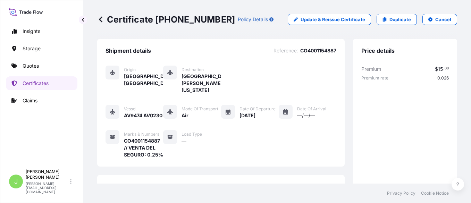
click at [102, 17] on icon at bounding box center [100, 19] width 3 height 6
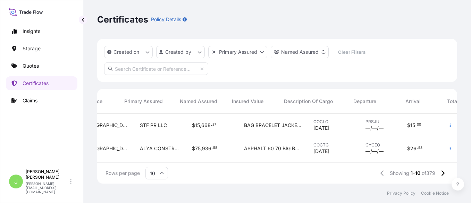
scroll to position [0, 240]
click at [447, 125] on button "button" at bounding box center [450, 125] width 11 height 11
click at [119, 133] on div "Colombia" at bounding box center [107, 125] width 56 height 23
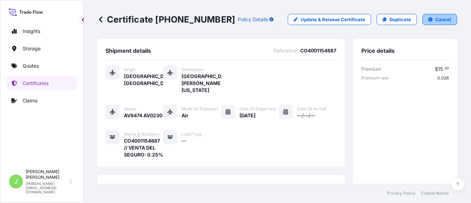
click at [443, 17] on p "Cancel" at bounding box center [443, 19] width 16 height 7
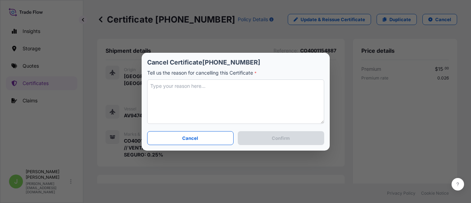
click at [202, 95] on textarea at bounding box center [235, 102] width 177 height 44
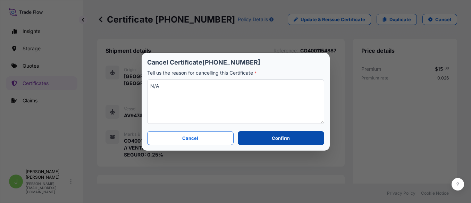
type textarea "N/A"
click at [259, 135] on button "Confirm" at bounding box center [281, 138] width 86 height 14
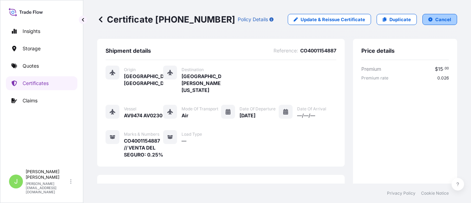
click at [428, 25] on button "Cancel" at bounding box center [440, 19] width 35 height 11
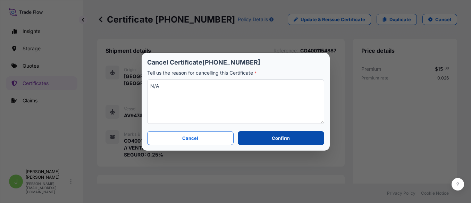
click at [257, 135] on button "Confirm" at bounding box center [281, 138] width 86 height 14
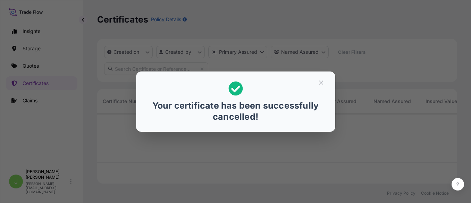
scroll to position [67, 353]
click at [323, 83] on icon "button" at bounding box center [321, 83] width 6 height 6
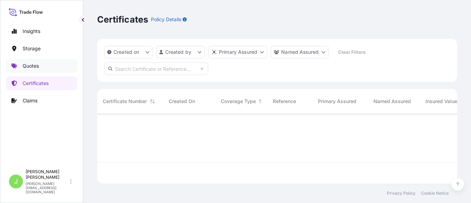
click at [19, 69] on link "Quotes" at bounding box center [42, 66] width 72 height 14
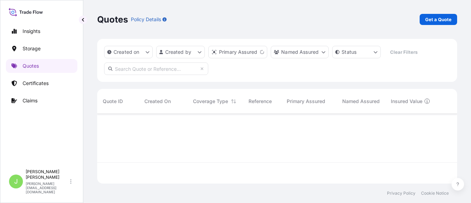
scroll to position [67, 353]
click at [431, 22] on p "Get a Quote" at bounding box center [438, 19] width 26 height 7
select select "Water"
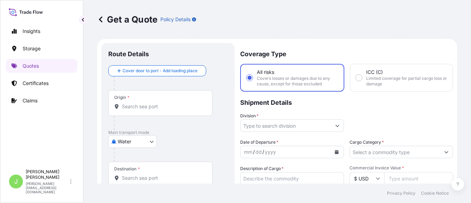
scroll to position [11, 0]
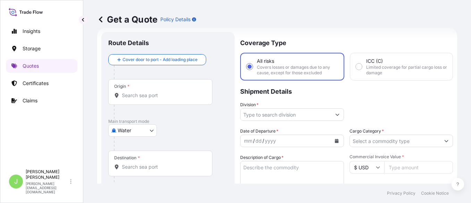
click at [125, 95] on input "Origin *" at bounding box center [163, 95] width 82 height 7
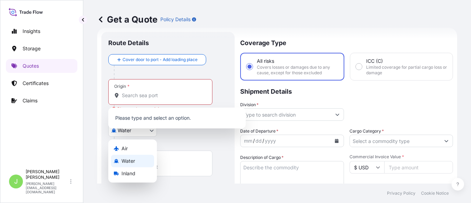
click at [130, 132] on body "0 options available. Insights Storage Quotes Certificates Claims J Juan Pallare…" at bounding box center [235, 101] width 471 height 203
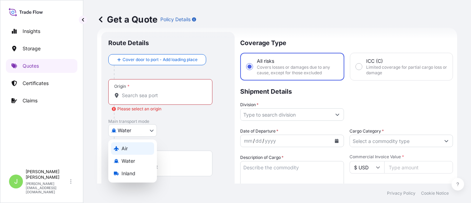
click at [132, 148] on div "Air" at bounding box center [132, 148] width 43 height 12
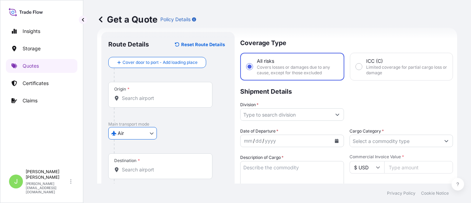
click at [136, 99] on input "Origin *" at bounding box center [163, 98] width 82 height 7
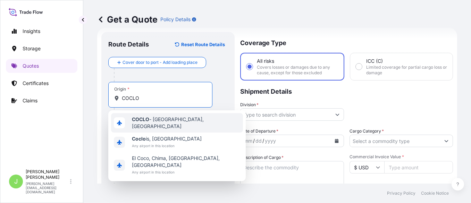
click at [157, 121] on span "COCLO - Cali, Colombia" at bounding box center [186, 123] width 108 height 14
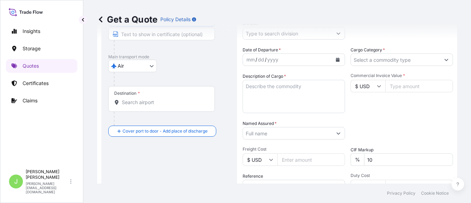
scroll to position [98, 0]
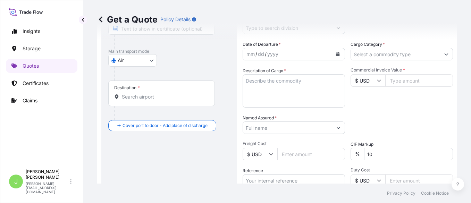
type input "COCLO - Cali, Colombia"
click at [159, 102] on div "Destination *" at bounding box center [161, 94] width 107 height 26
click at [159, 100] on input "Destination *" at bounding box center [164, 96] width 84 height 7
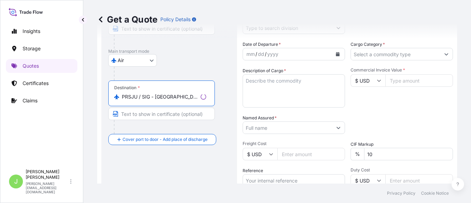
type input "PRSJU / SIG - San Juan, Puerto Rico"
click at [220, 107] on div "Destination * PRSJU / SIG - San Juan, Puerto Rico" at bounding box center [169, 107] width 122 height 53
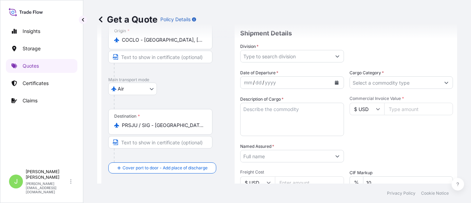
scroll to position [55, 0]
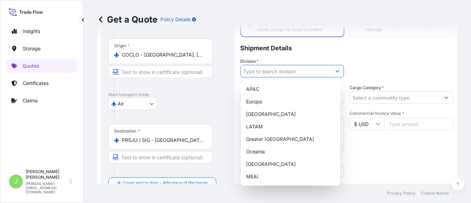
click at [308, 70] on input "Division *" at bounding box center [286, 71] width 91 height 12
click at [259, 126] on div "LATAM" at bounding box center [290, 126] width 94 height 12
type input "LATAM"
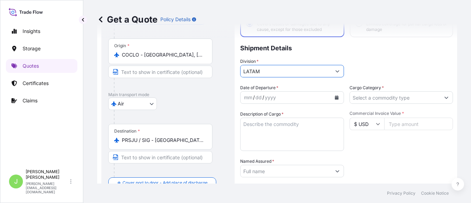
scroll to position [98, 0]
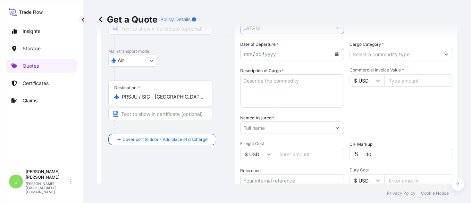
click at [375, 53] on input "Cargo Category *" at bounding box center [395, 54] width 91 height 12
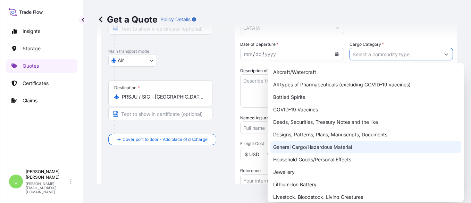
click at [319, 147] on div "General Cargo/Hazardous Material" at bounding box center [365, 147] width 191 height 12
type input "General Cargo/Hazardous Material"
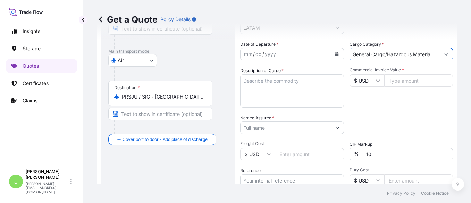
click at [335, 52] on icon "Calendar" at bounding box center [337, 54] width 4 height 4
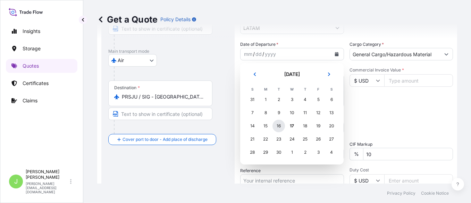
click at [279, 127] on div "16" at bounding box center [279, 126] width 12 height 12
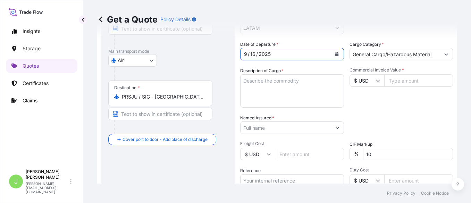
click at [231, 68] on div "Route Details Reset Route Details Cover door to port - Add loading place Place …" at bounding box center [167, 105] width 133 height 320
click at [246, 83] on textarea "Description of Cargo *" at bounding box center [292, 90] width 104 height 33
click at [264, 80] on textarea "Description of Cargo *" at bounding box center [292, 90] width 104 height 33
paste textarea "BAG, BRACELET, JACKET, OTHER CLOTHING ITEMS SUCH AS SWEATERS, OTHER CLOTHING IT…"
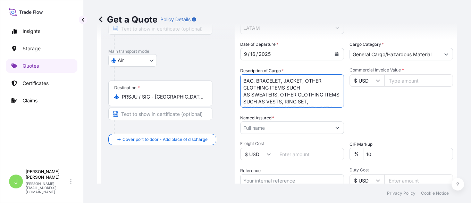
scroll to position [11, 0]
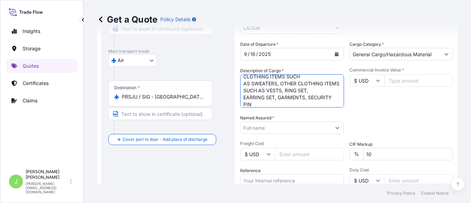
type textarea "BAG, BRACELET, JACKET, OTHER CLOTHING ITEMS SUCH AS SWEATERS, OTHER CLOTHING IT…"
click at [392, 114] on div "Date of Departure * 9 / 16 / 2025 Cargo Category * General Cargo/Hazardous Mate…" at bounding box center [346, 127] width 213 height 172
click at [391, 81] on input "Commercial Invoice Value *" at bounding box center [418, 80] width 69 height 12
type input "13272.88"
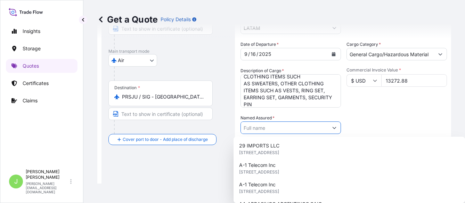
click at [263, 130] on input "Named Assured *" at bounding box center [284, 128] width 87 height 12
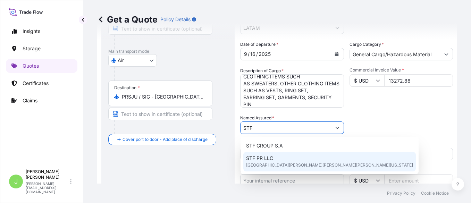
click at [261, 166] on span "1250 AVE PONCE DE LEON SUITE 801, SAN JUAN, PUERTO RICO" at bounding box center [329, 165] width 167 height 7
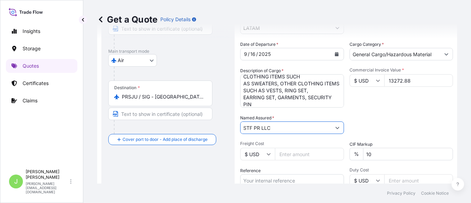
type input "STF PR LLC"
click at [228, 165] on div "Route Details Reset Route Details Cover door to port - Add loading place Place …" at bounding box center [167, 105] width 133 height 320
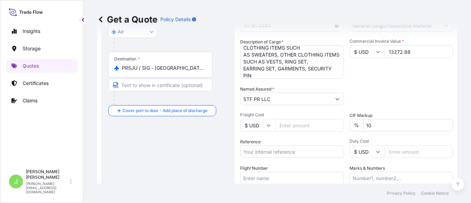
scroll to position [141, 0]
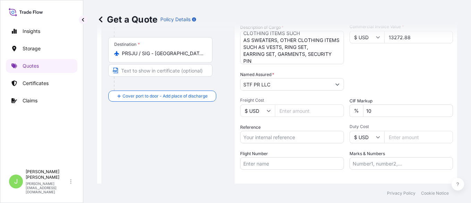
click at [290, 112] on input "Freight Cost" at bounding box center [309, 110] width 69 height 12
type input "971"
click at [270, 141] on input "Reference" at bounding box center [292, 137] width 104 height 12
click at [268, 137] on input "Reference" at bounding box center [292, 137] width 104 height 12
paste input "CO4001154887"
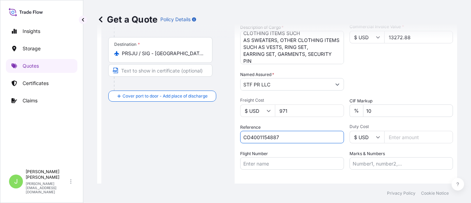
type input "CO4001154887"
click at [266, 164] on input "Flight Number" at bounding box center [292, 163] width 104 height 12
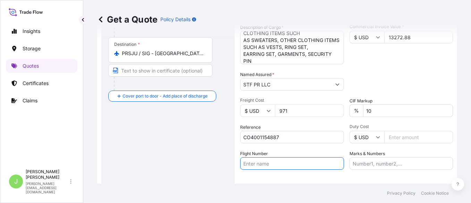
click at [285, 165] on input "Flight Number" at bounding box center [292, 163] width 104 height 12
paste input "AV9474 AV0230"
type input "AV9474 AV0230"
click at [392, 139] on input "Duty Cost" at bounding box center [418, 137] width 69 height 12
drag, startPoint x: 388, startPoint y: 171, endPoint x: 388, endPoint y: 167, distance: 4.5
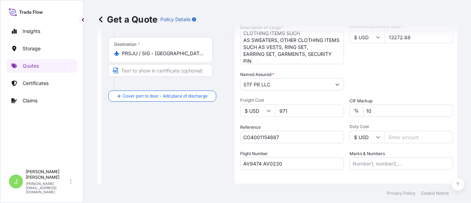
click at [388, 172] on div "Coverage Type All risks Covers losses or damages due to any cause, except for t…" at bounding box center [346, 62] width 213 height 320
click at [388, 166] on input "Marks & Numbers" at bounding box center [402, 163] width 104 height 12
click at [372, 166] on input "Marks & Numbers" at bounding box center [402, 163] width 104 height 12
paste input "CO4001154887"
type input "CO4001154887 // VENTA DEL SEGURO: 0.25%"
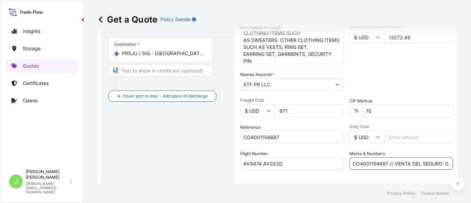
click at [372, 166] on input "CO4001154887 // VENTA DEL SEGURO: 0.25%" at bounding box center [402, 163] width 104 height 12
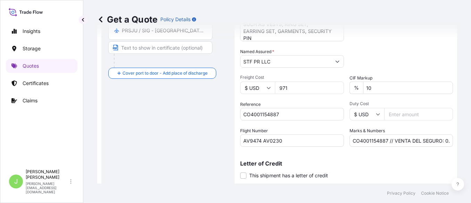
scroll to position [183, 0]
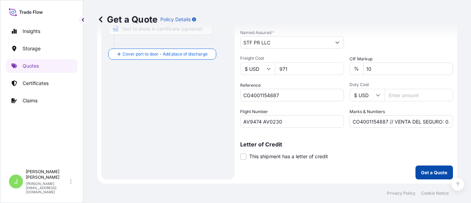
click at [423, 169] on button "Get a Quote" at bounding box center [434, 173] width 37 height 14
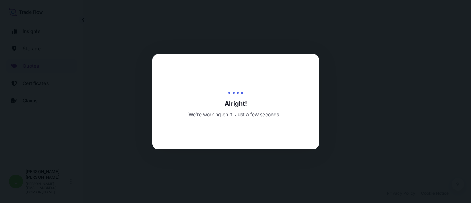
select select "Air"
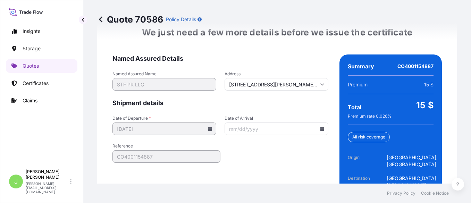
scroll to position [1138, 0]
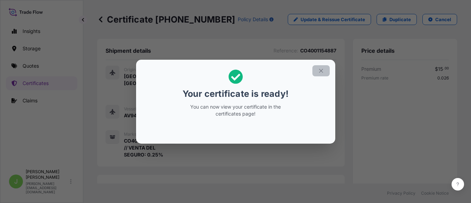
click at [321, 70] on icon "button" at bounding box center [321, 71] width 4 height 4
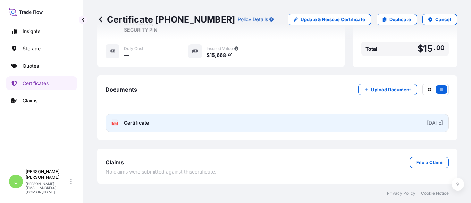
scroll to position [284, 0]
click at [152, 127] on link "PDF Certificate 2025-09-17" at bounding box center [277, 123] width 343 height 18
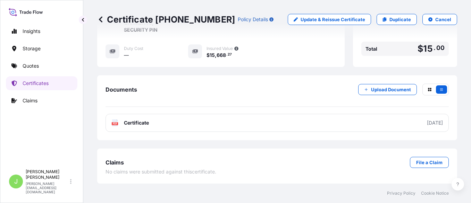
click at [248, 92] on div "Documents Upload Document" at bounding box center [277, 95] width 343 height 23
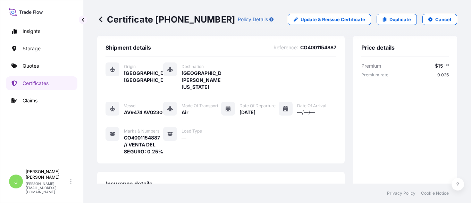
scroll to position [0, 0]
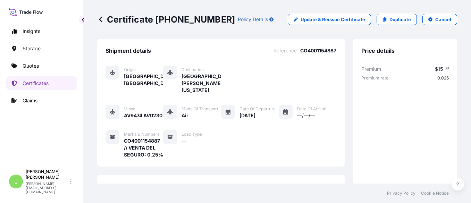
click at [235, 47] on div "Shipment details Reference : CO4001154887 Origin Cali, Colombia Destination San…" at bounding box center [221, 103] width 248 height 128
click at [236, 44] on div "Shipment details Reference : CO4001154887 Origin Cali, Colombia Destination San…" at bounding box center [221, 103] width 248 height 128
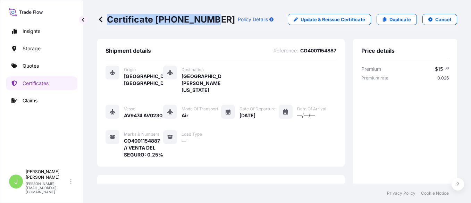
drag, startPoint x: 107, startPoint y: 23, endPoint x: 210, endPoint y: 25, distance: 103.1
click at [210, 25] on div "Certificate 31619-399-1 Policy Details Update & Reissue Certificate Duplicate C…" at bounding box center [277, 19] width 360 height 39
copy p "Certificate 31619-399-1"
click at [201, 31] on div "Certificate 31619-399-1 Policy Details Update & Reissue Certificate Duplicate C…" at bounding box center [277, 19] width 360 height 39
